Goal: Obtain resource: Obtain resource

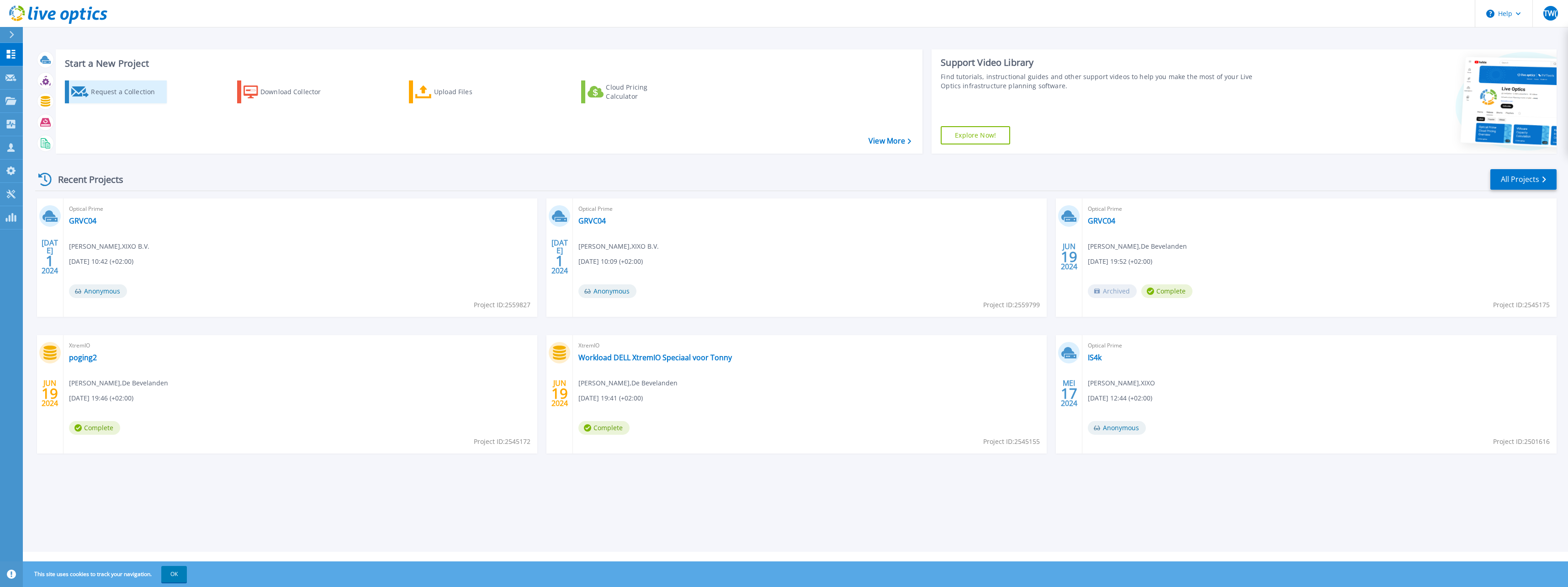
click at [123, 94] on div "Request a Collection" at bounding box center [127, 91] width 73 height 18
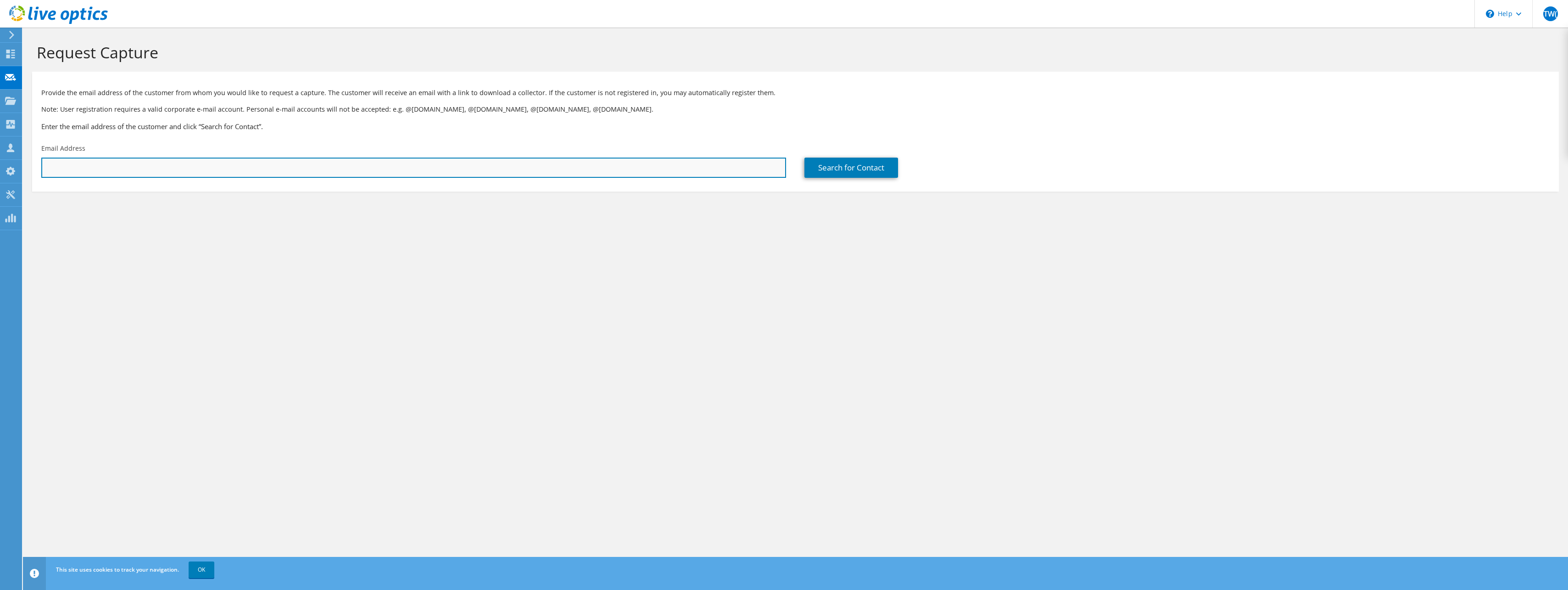
click at [79, 175] on input "text" at bounding box center [414, 167] width 745 height 20
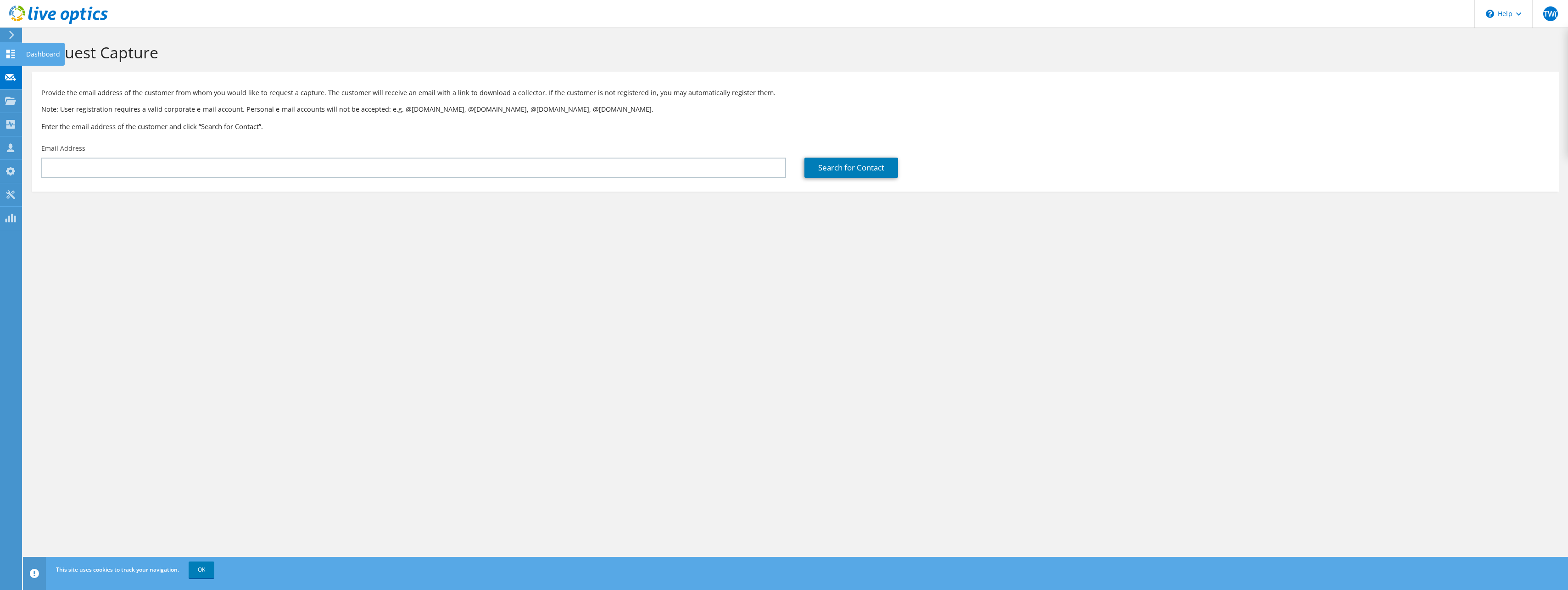
click at [12, 55] on icon at bounding box center [11, 54] width 11 height 9
